Goal: Find specific page/section: Find specific page/section

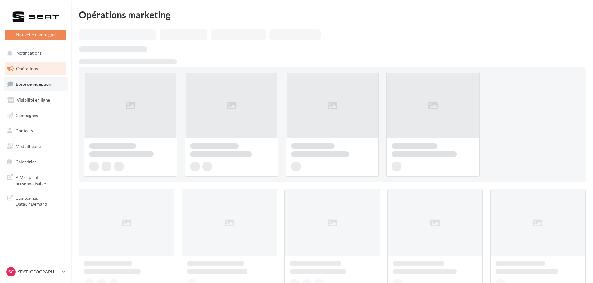
click at [35, 90] on link "Boîte de réception" at bounding box center [36, 83] width 64 height 13
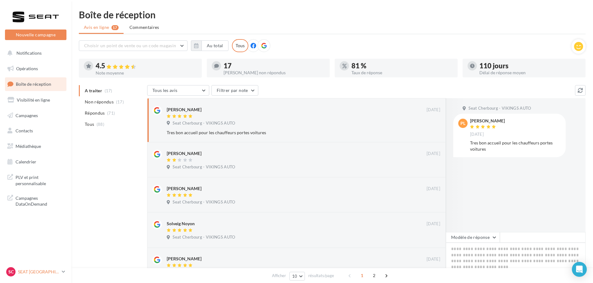
click at [49, 271] on p "SEAT [GEOGRAPHIC_DATA]" at bounding box center [38, 272] width 41 height 6
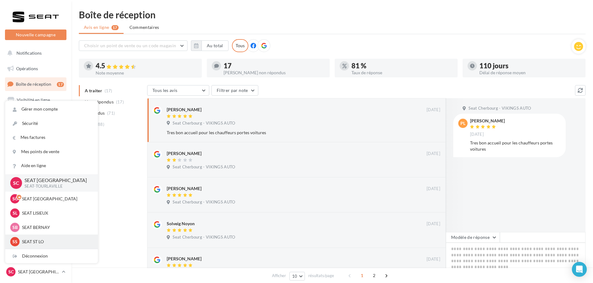
click at [47, 244] on p "SEAT ST LO" at bounding box center [56, 242] width 68 height 6
